Goal: Task Accomplishment & Management: Manage account settings

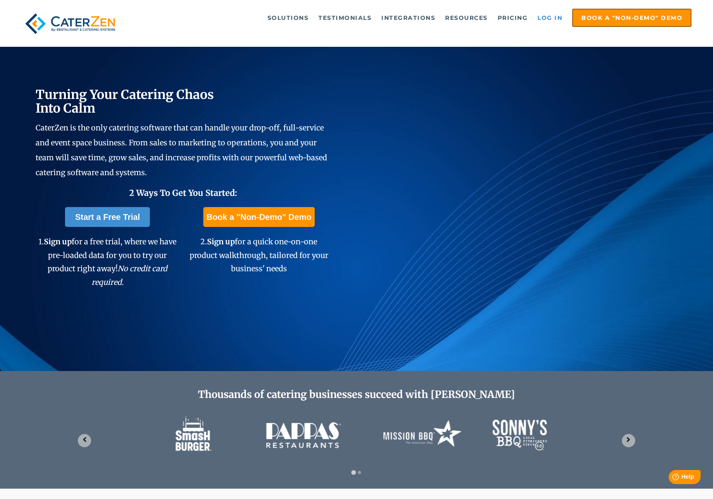
click at [549, 17] on link "Log in" at bounding box center [549, 18] width 33 height 17
click at [557, 12] on link "Log in" at bounding box center [549, 18] width 33 height 17
